Goal: Use online tool/utility: Utilize a website feature to perform a specific function

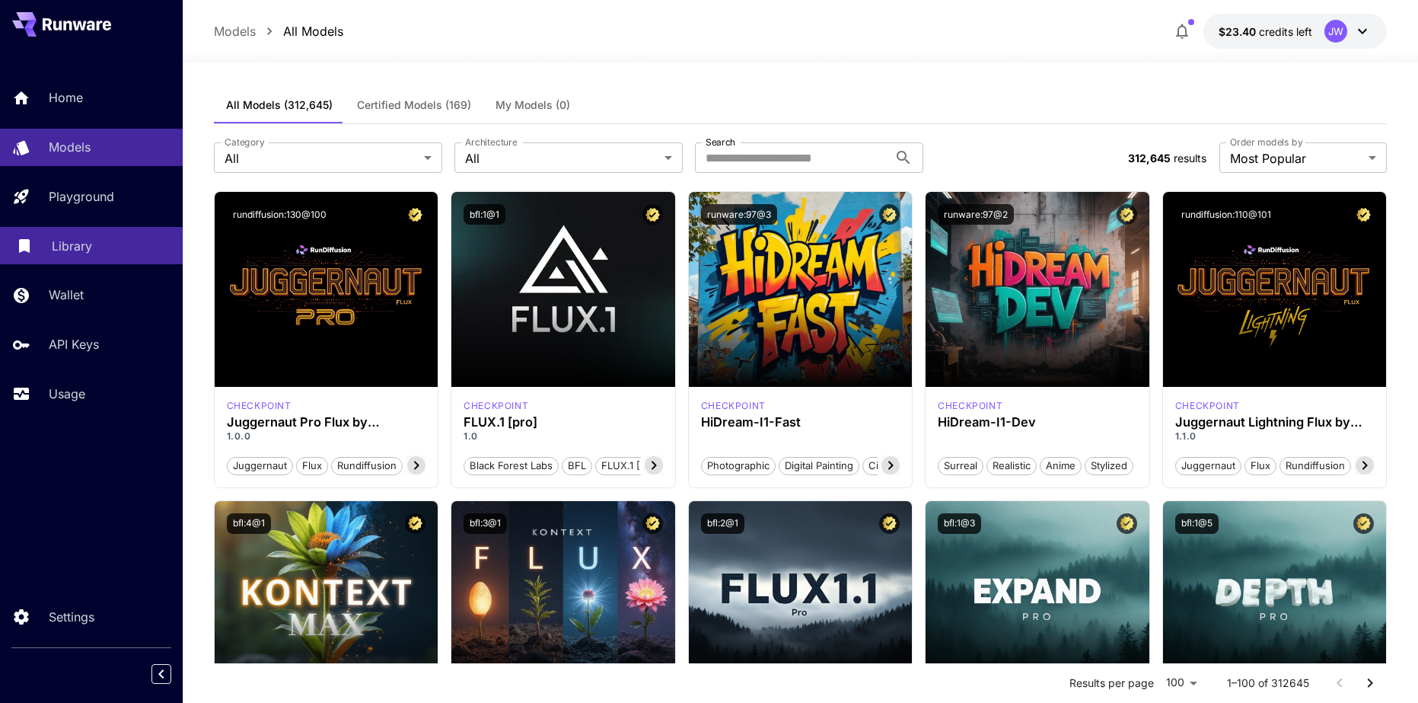
click at [81, 257] on link "Library" at bounding box center [91, 245] width 183 height 37
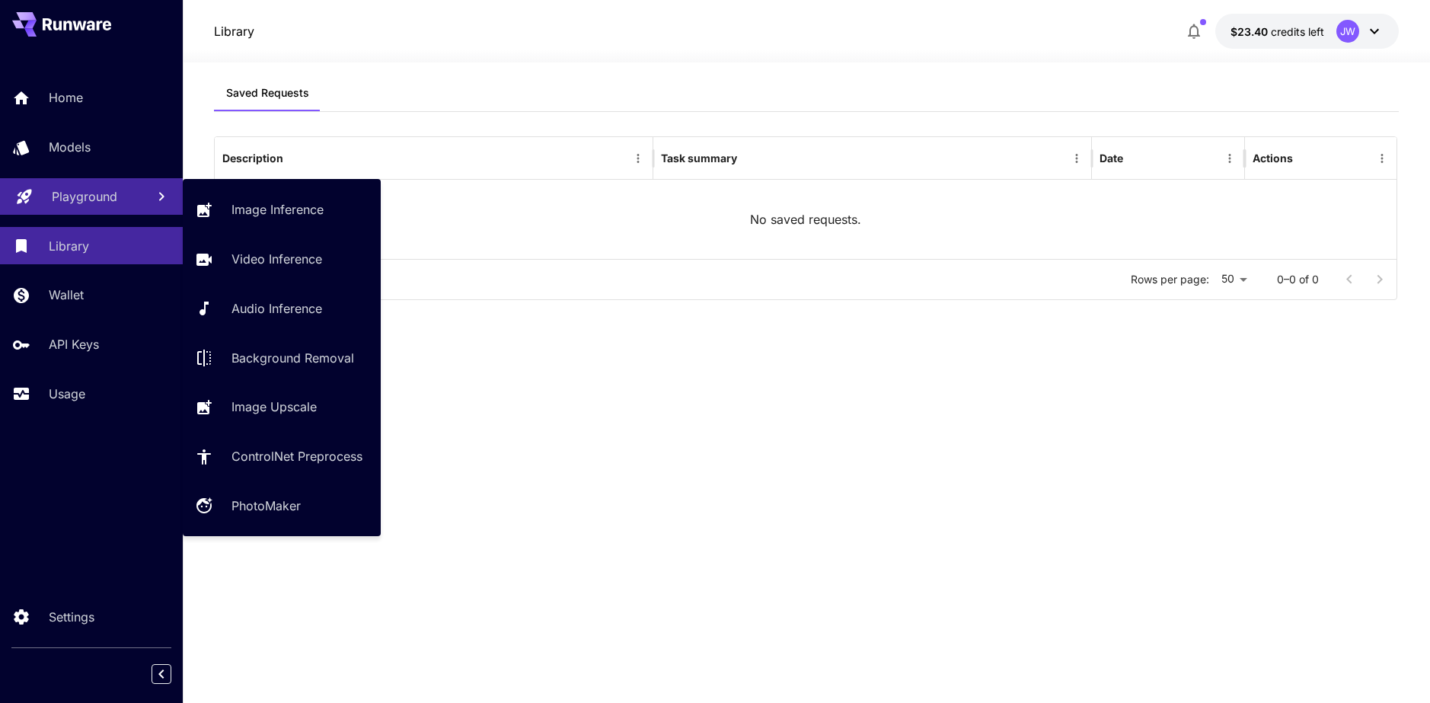
click at [131, 180] on link "Playground" at bounding box center [91, 196] width 183 height 37
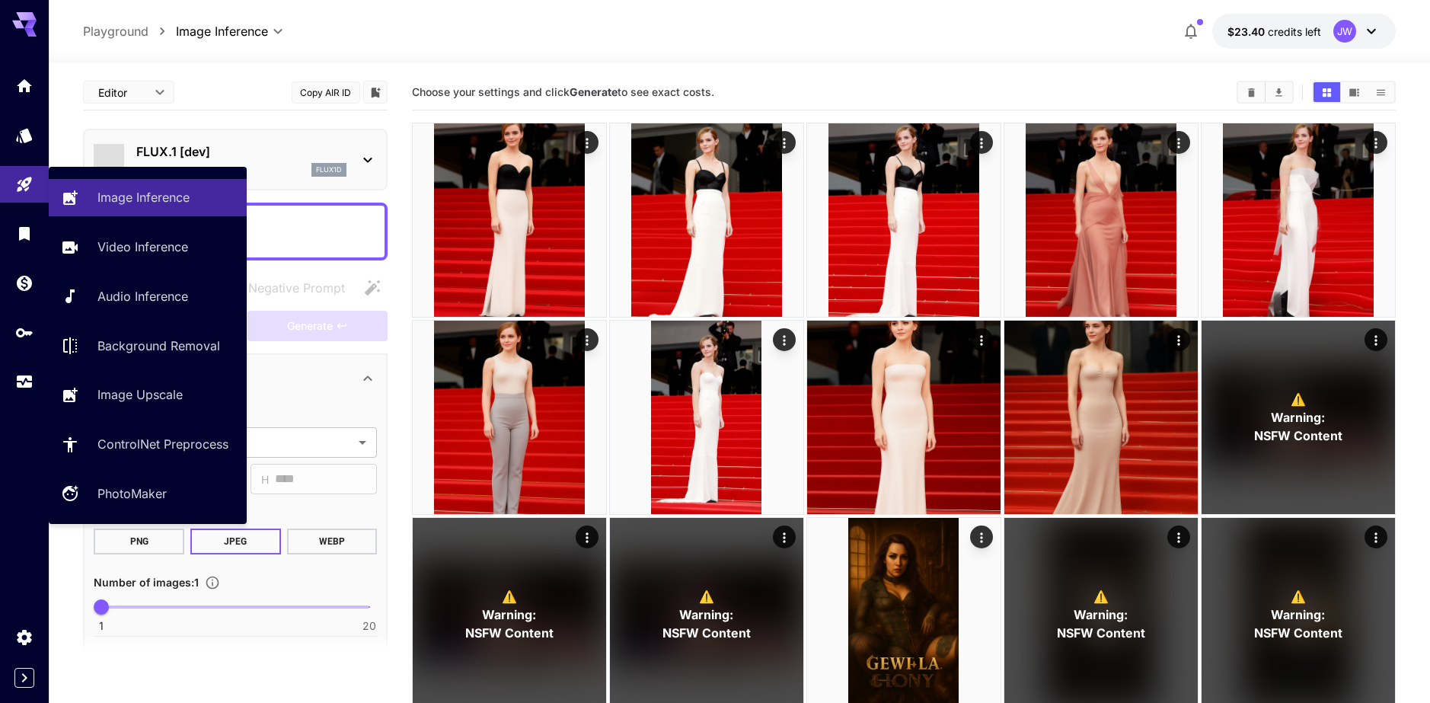
type input "**********"
